Goal: Task Accomplishment & Management: Complete application form

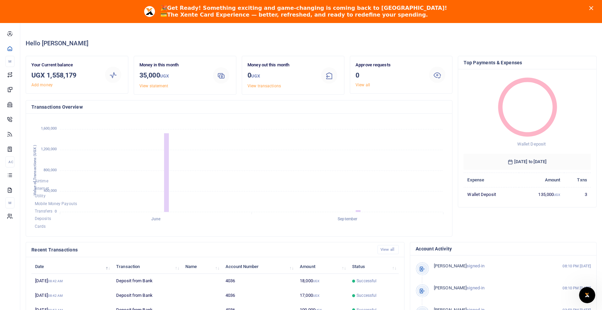
scroll to position [15, 0]
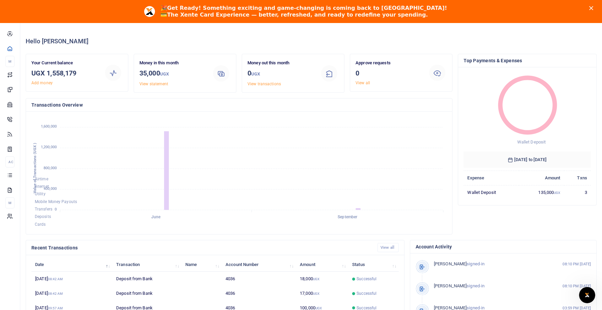
click at [593, 7] on icon "Close" at bounding box center [592, 8] width 4 height 4
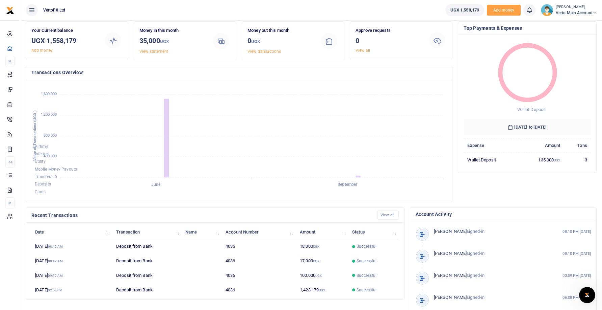
scroll to position [0, 0]
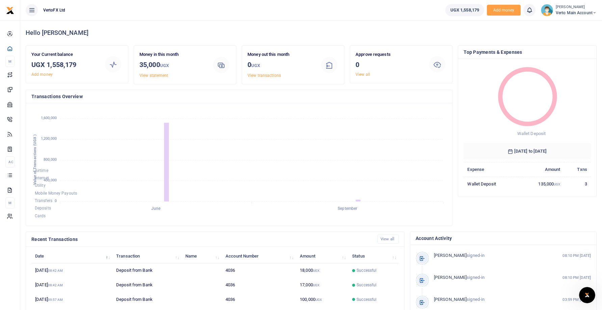
click at [567, 13] on span "Verto Main Account" at bounding box center [576, 13] width 41 height 6
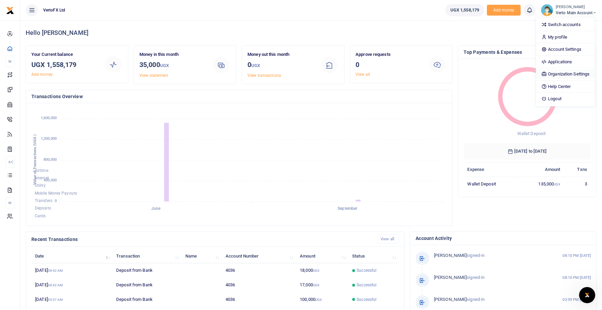
click at [574, 76] on link "Organization Settings" at bounding box center [565, 73] width 59 height 9
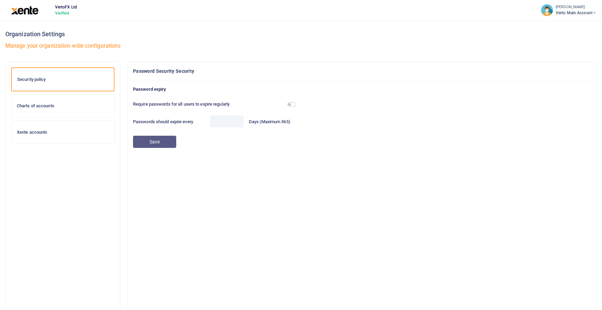
click at [57, 129] on h6 "Xente accounts" at bounding box center [63, 131] width 92 height 5
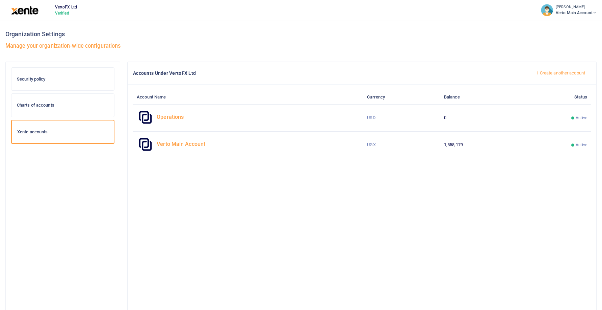
click at [84, 101] on div "Charts of accounts" at bounding box center [62, 105] width 103 height 23
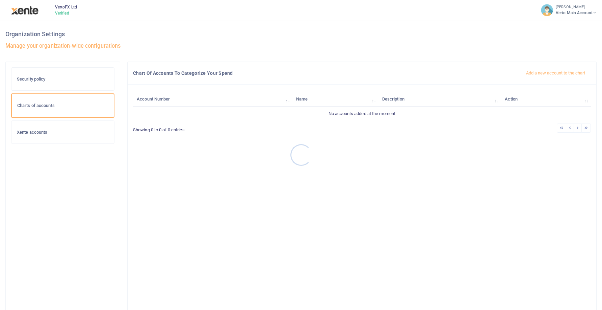
click at [45, 79] on div at bounding box center [301, 155] width 602 height 310
click at [595, 13] on icon at bounding box center [595, 12] width 4 height 5
click at [26, 12] on img at bounding box center [24, 10] width 27 height 8
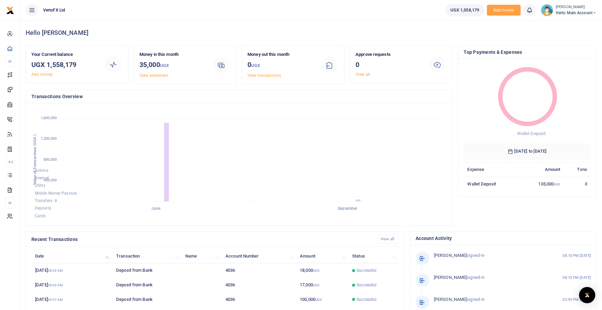
scroll to position [0, 0]
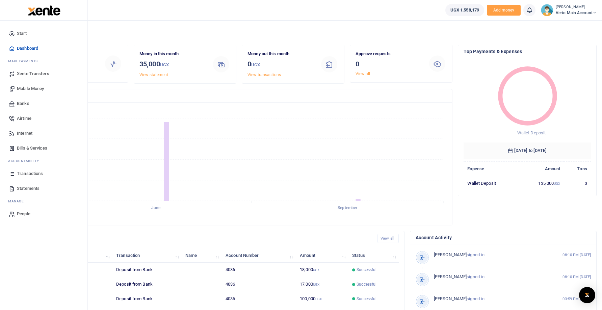
click at [22, 215] on span "People" at bounding box center [24, 213] width 14 height 7
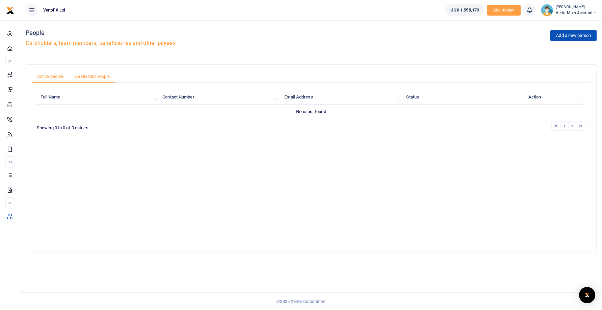
click at [103, 75] on link "Deativated people" at bounding box center [92, 76] width 47 height 13
click at [59, 76] on link "Active people" at bounding box center [50, 76] width 38 height 13
click at [568, 36] on link "Add a new person" at bounding box center [574, 35] width 46 height 11
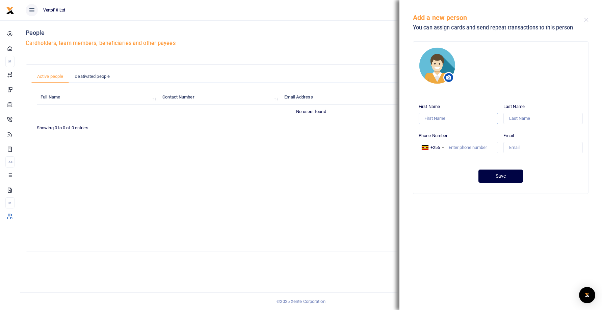
click at [471, 117] on input "First Name" at bounding box center [458, 118] width 79 height 11
click at [532, 147] on input "Email" at bounding box center [543, 147] width 79 height 11
paste input "teresia.karanja@vertofx.com"
type input "teresia.karanja@vertofx.com"
click at [517, 118] on input "Last Name" at bounding box center [543, 118] width 79 height 11
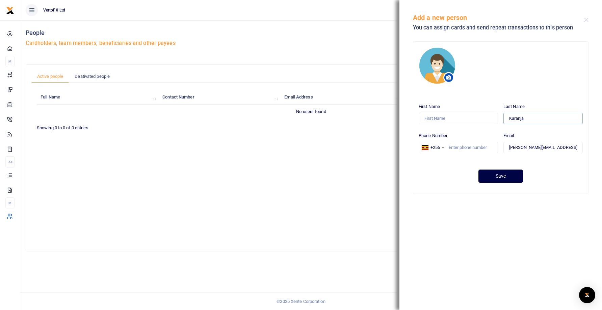
type input "Karanja"
click at [478, 120] on input "First Name" at bounding box center [458, 118] width 79 height 11
type input "Teresia"
click at [440, 147] on div "+256" at bounding box center [435, 147] width 9 height 7
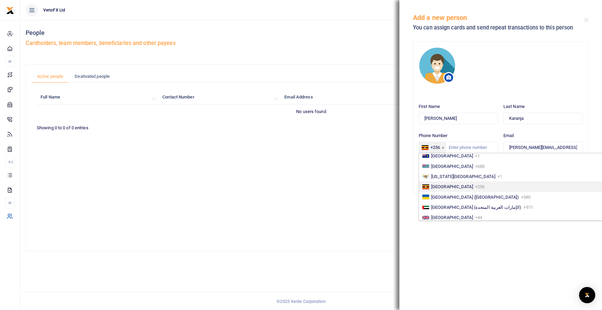
scroll to position [1133, 0]
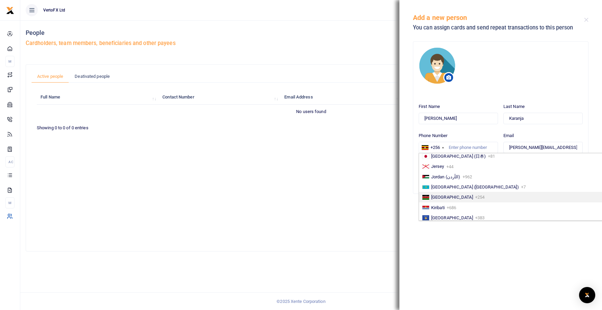
click at [460, 195] on li "[GEOGRAPHIC_DATA] +254" at bounding box center [511, 197] width 185 height 10
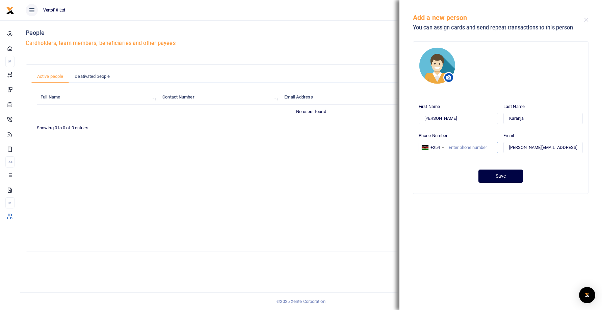
paste input "706880006"
type input "706880006"
click at [506, 176] on button "Save" at bounding box center [501, 175] width 45 height 13
click at [586, 20] on button "Close" at bounding box center [587, 20] width 4 height 4
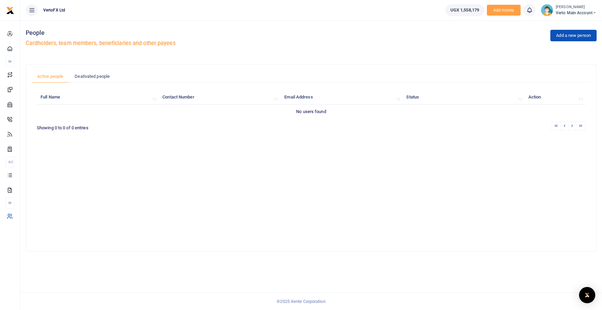
click at [467, 8] on span "UGX 1,558,179" at bounding box center [465, 10] width 29 height 7
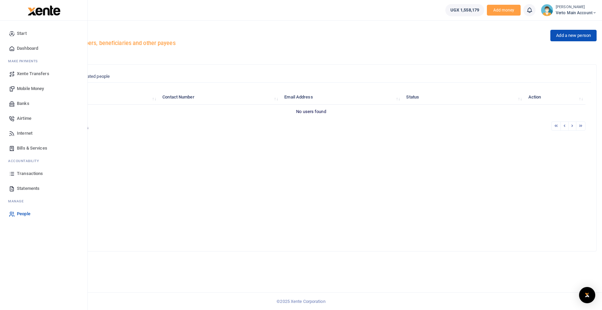
click at [6, 9] on div at bounding box center [44, 10] width 88 height 21
click at [24, 48] on span "Dashboard" at bounding box center [27, 48] width 21 height 7
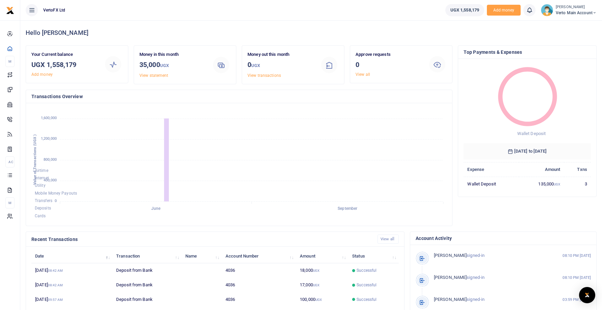
scroll to position [0, 0]
click at [63, 64] on h3 "UGX 1,558,179" at bounding box center [64, 64] width 67 height 10
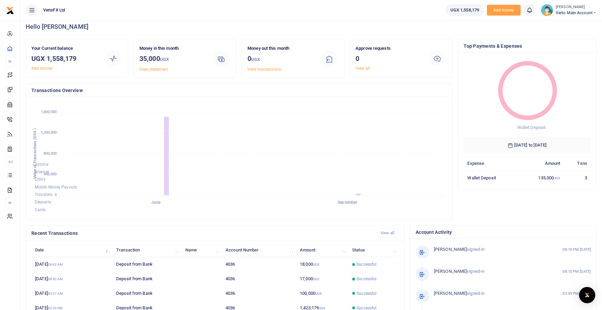
scroll to position [0, 0]
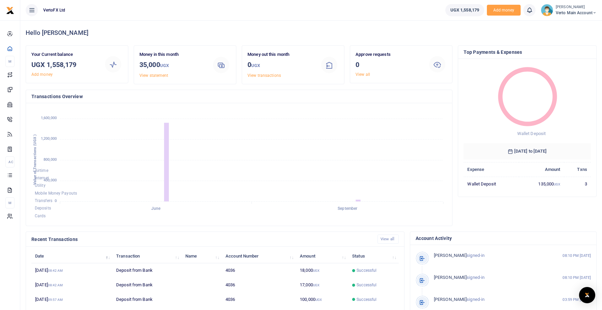
click at [579, 11] on span "Verto Main Account" at bounding box center [576, 13] width 41 height 6
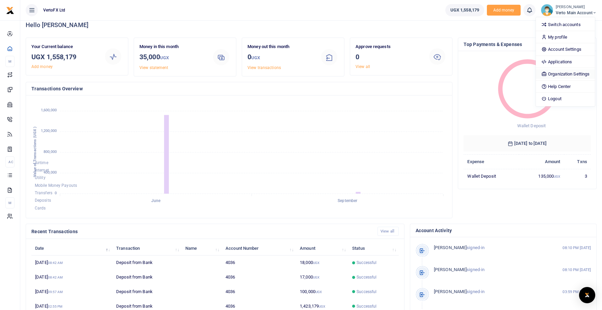
scroll to position [7, 0]
click at [560, 72] on link "Organization Settings" at bounding box center [565, 73] width 59 height 9
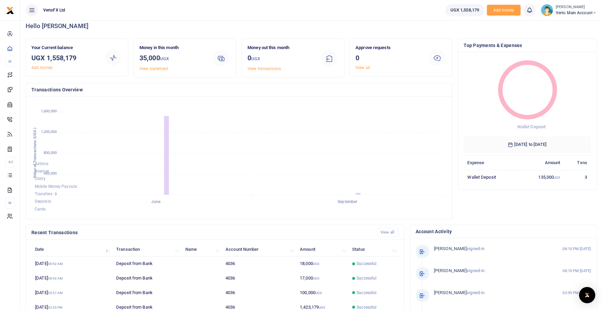
scroll to position [8, 0]
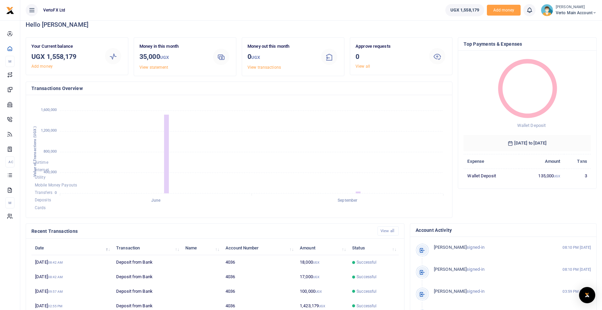
click at [567, 13] on span "Verto Main Account" at bounding box center [576, 13] width 41 height 6
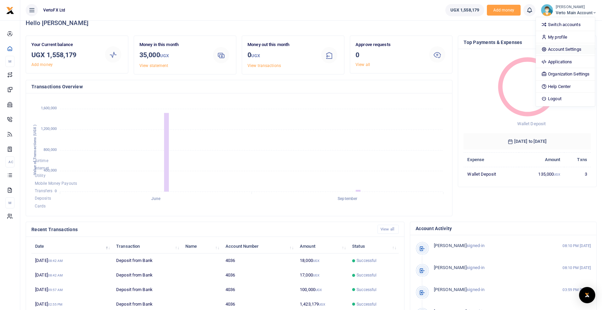
scroll to position [10, 0]
click at [571, 47] on link "Account Settings" at bounding box center [565, 49] width 59 height 9
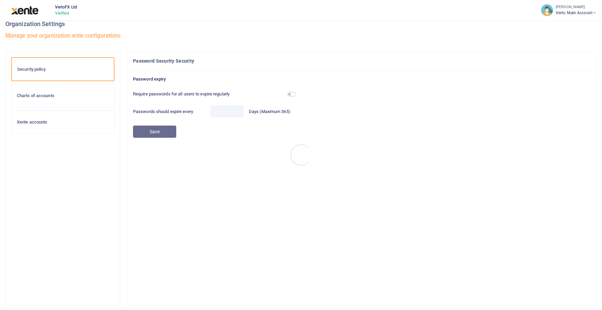
scroll to position [10, 0]
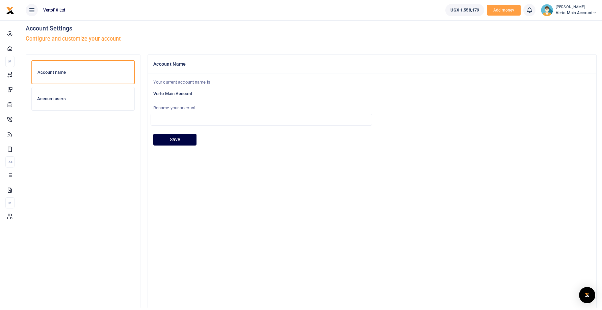
click at [97, 97] on h6 "Account users" at bounding box center [83, 98] width 92 height 5
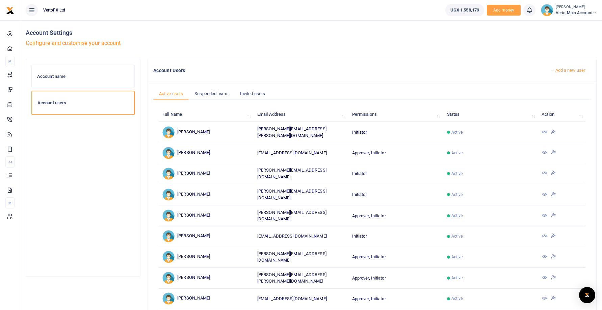
click at [576, 69] on link "Add a new user" at bounding box center [568, 70] width 46 height 11
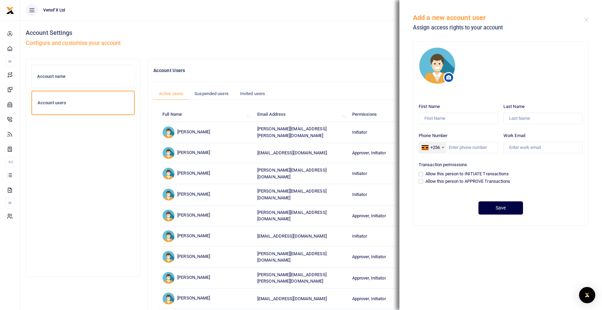
click at [427, 148] on div at bounding box center [425, 147] width 7 height 5
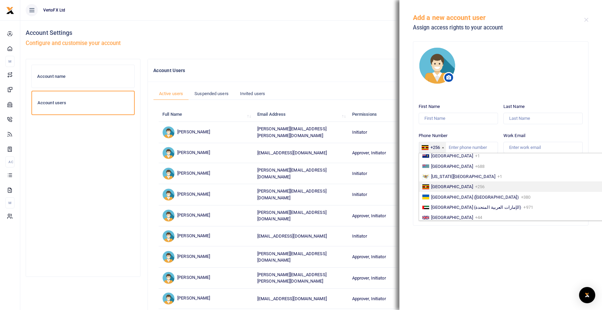
scroll to position [1133, 0]
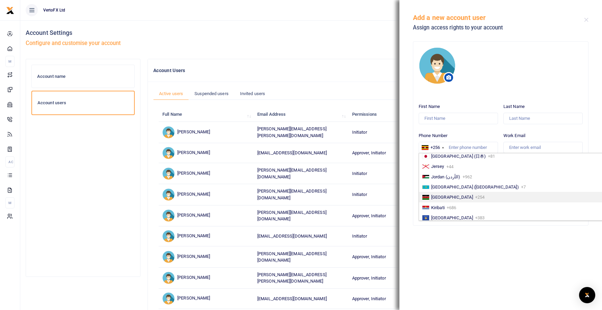
click at [457, 198] on li "Kenya +254" at bounding box center [511, 197] width 185 height 10
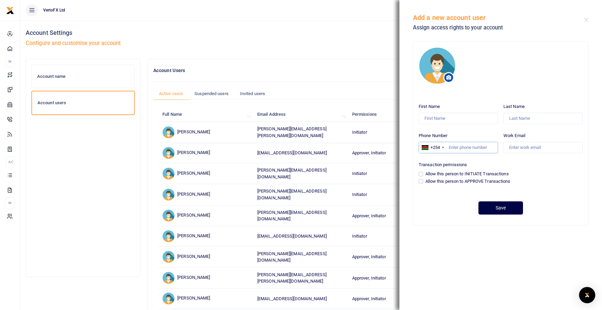
click at [464, 149] on input "Phone Number" at bounding box center [458, 147] width 79 height 11
paste input "706880006"
type input "706880006"
click at [546, 147] on input "Work Email" at bounding box center [543, 147] width 79 height 11
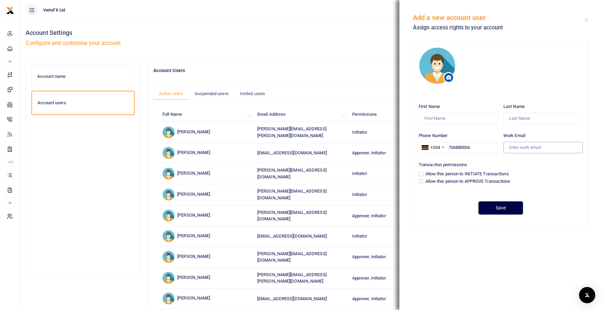
paste input "teresia.karanja@vertofx.com"
drag, startPoint x: 538, startPoint y: 147, endPoint x: 505, endPoint y: 146, distance: 33.2
click at [504, 146] on input "teresia.karanja@vertofx.com" at bounding box center [543, 147] width 79 height 11
type input "teresia.karanja@vertofx.com"
click at [542, 118] on input "Last Name" at bounding box center [543, 118] width 79 height 11
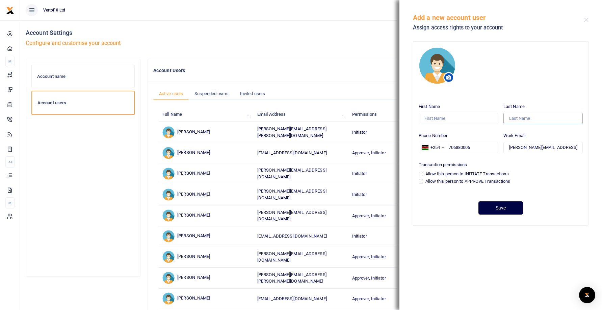
scroll to position [3, 0]
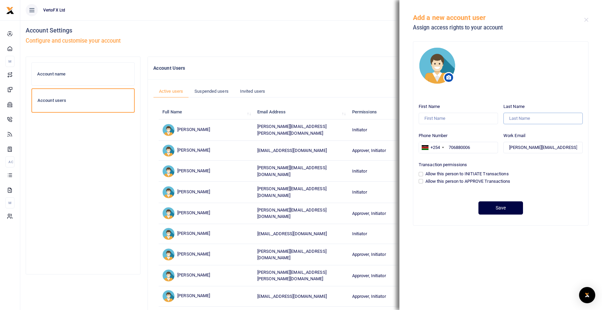
paste input "teresia.karanja"
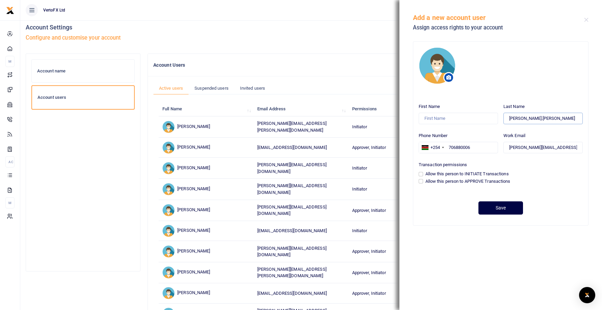
drag, startPoint x: 525, startPoint y: 118, endPoint x: 505, endPoint y: 118, distance: 20.3
click at [505, 118] on input "teresia.karanja" at bounding box center [543, 118] width 79 height 11
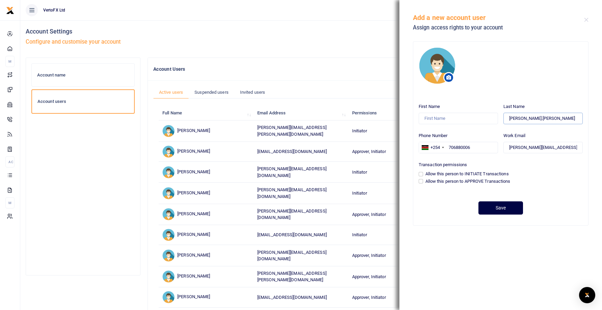
scroll to position [0, 0]
type input "karanja"
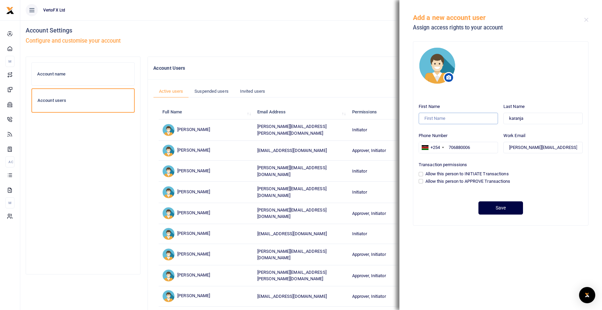
click at [476, 116] on input "First Name" at bounding box center [458, 118] width 79 height 11
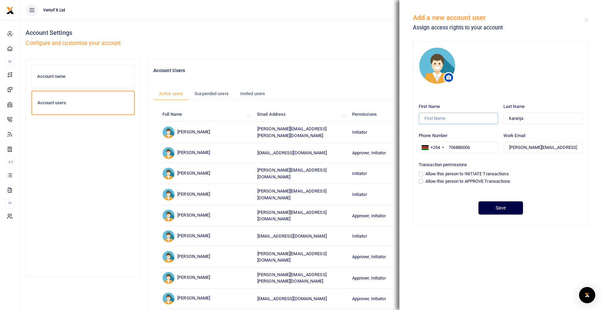
paste input "teresia."
type input "teresia"
click at [422, 174] on input "Allow this person to INITIATE Transactions" at bounding box center [421, 174] width 4 height 4
checkbox input "true"
click at [510, 207] on button "Save" at bounding box center [501, 207] width 45 height 13
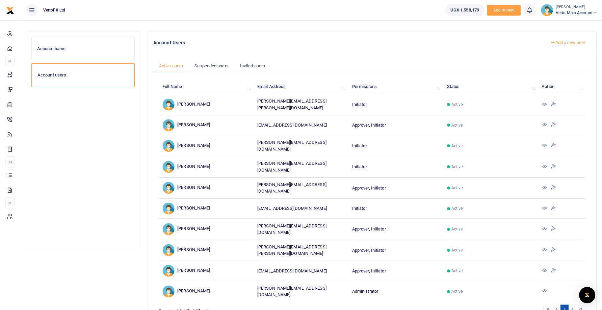
scroll to position [25, 0]
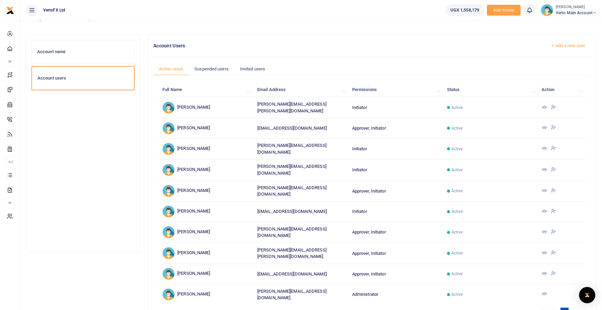
click at [69, 54] on div "Account name" at bounding box center [83, 51] width 103 height 23
